Goal: Task Accomplishment & Management: Complete application form

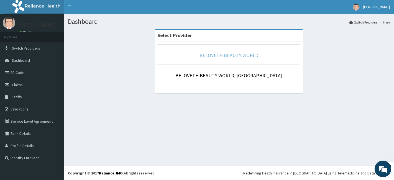
click at [216, 56] on link "BELOVETH BEAUTY WORLD" at bounding box center [228, 55] width 59 height 6
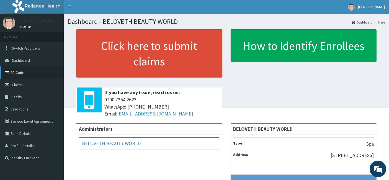
click at [26, 69] on link "PA Code" at bounding box center [32, 72] width 64 height 12
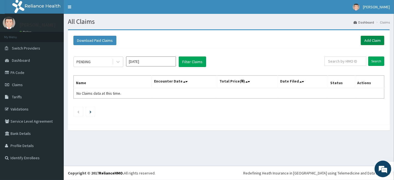
click at [365, 40] on link "Add Claim" at bounding box center [372, 40] width 24 height 9
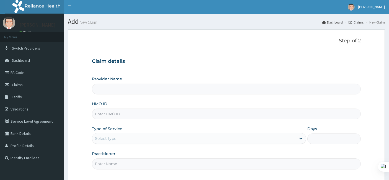
drag, startPoint x: 0, startPoint y: 0, endPoint x: 150, endPoint y: 114, distance: 188.2
click at [150, 114] on input "HMO ID" at bounding box center [226, 114] width 269 height 11
type input "r"
type input "BELOVETH BEAUTY WORLD"
type input "1"
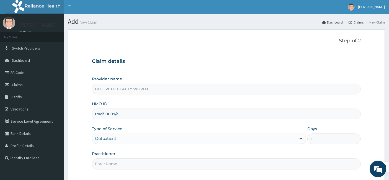
type input "rmd/10009/c"
click at [155, 97] on div "Provider Name BELOVETH BEAUTY WORLD HMO ID rmd/10009/c Type of Service Outpatie…" at bounding box center [226, 122] width 269 height 93
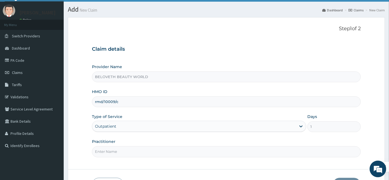
scroll to position [49, 0]
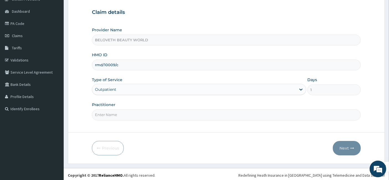
click at [114, 111] on input "Practitioner" at bounding box center [226, 114] width 269 height 11
type input "Oyindamola"
click at [231, 123] on div "Step 1 of 2 Claim details Provider Name BELOVETH BEAUTY WORLD HMO ID rmd/10009/…" at bounding box center [226, 56] width 269 height 135
click at [343, 147] on button "Next" at bounding box center [347, 148] width 28 height 14
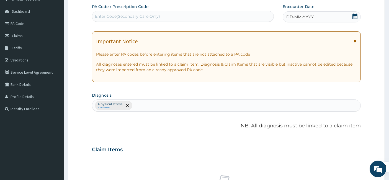
click at [138, 15] on div "Enter Code(Secondary Care Only)" at bounding box center [127, 17] width 65 height 6
type input "P"
paste input "PA/778BE0"
type input "PA/778BE0"
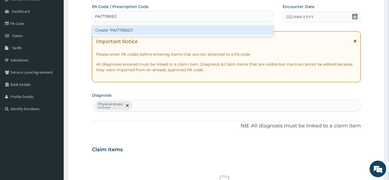
click at [135, 30] on div "Create "PA/778BE0"" at bounding box center [183, 30] width 182 height 10
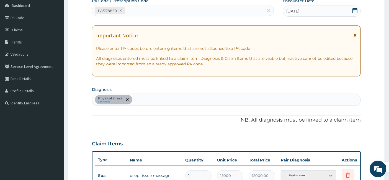
scroll to position [196, 0]
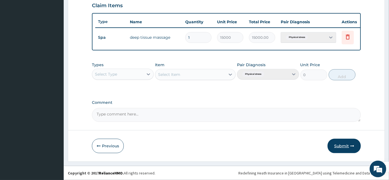
click at [344, 144] on button "Submit" at bounding box center [344, 146] width 33 height 14
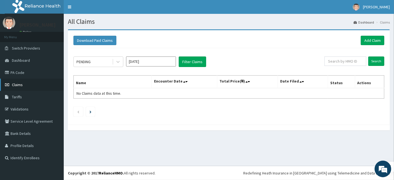
click at [37, 87] on link "Claims" at bounding box center [32, 85] width 64 height 12
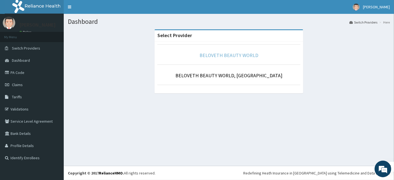
click at [208, 52] on link "BELOVETH BEAUTY WORLD" at bounding box center [228, 55] width 59 height 6
